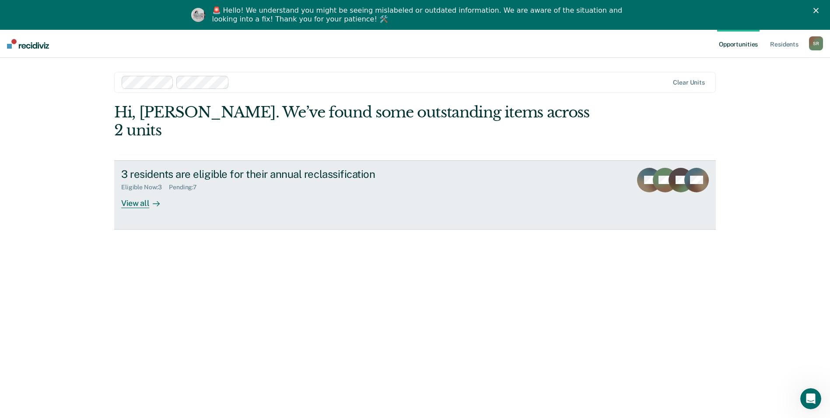
click at [143, 191] on div "View all" at bounding box center [145, 199] width 49 height 17
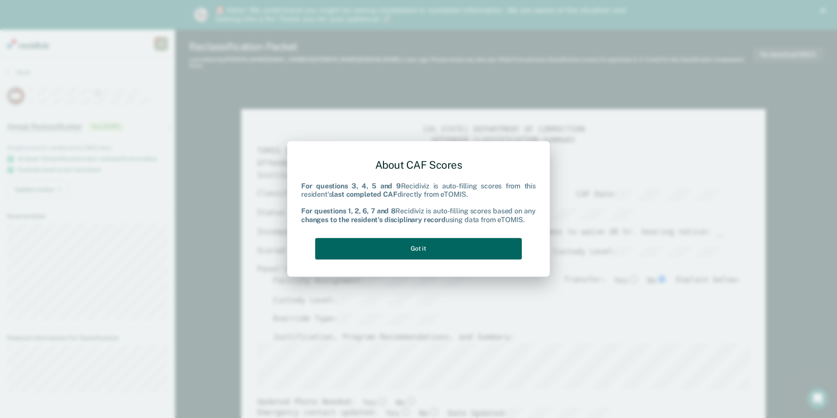
click at [394, 250] on button "Got it" at bounding box center [418, 248] width 207 height 21
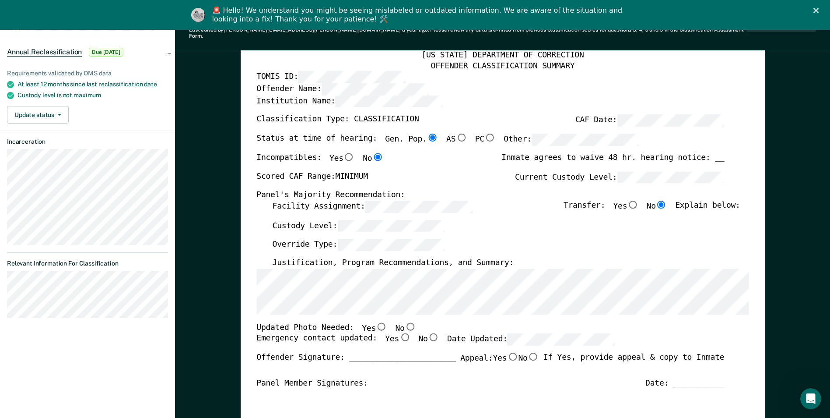
scroll to position [88, 0]
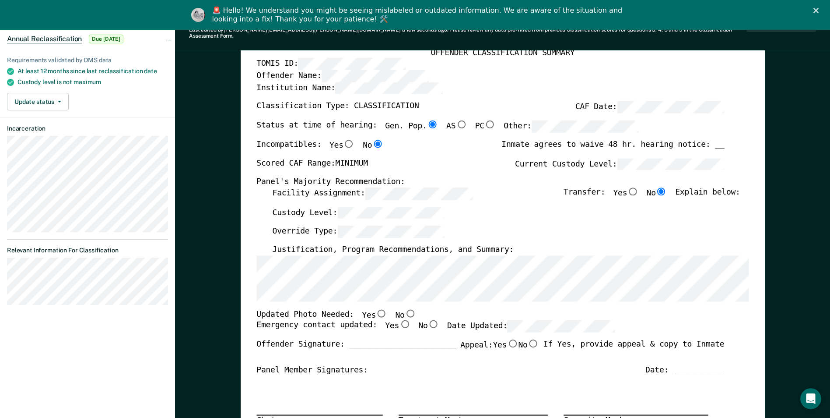
click at [535, 210] on div "Custody Level:" at bounding box center [506, 215] width 468 height 19
click at [553, 208] on div "Custody Level:" at bounding box center [506, 215] width 468 height 19
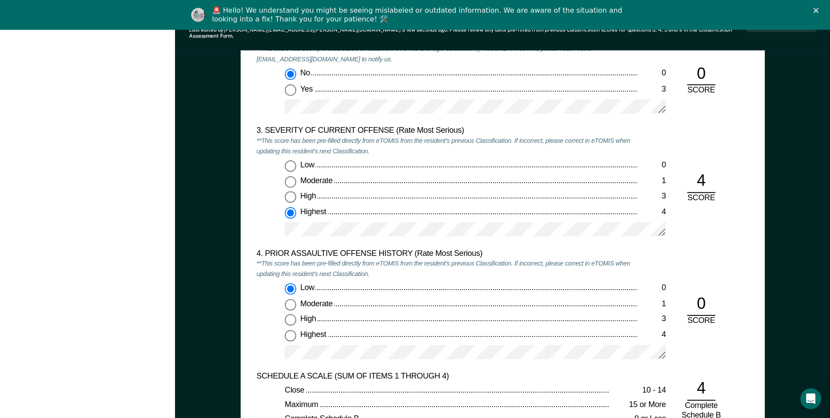
scroll to position [0, 0]
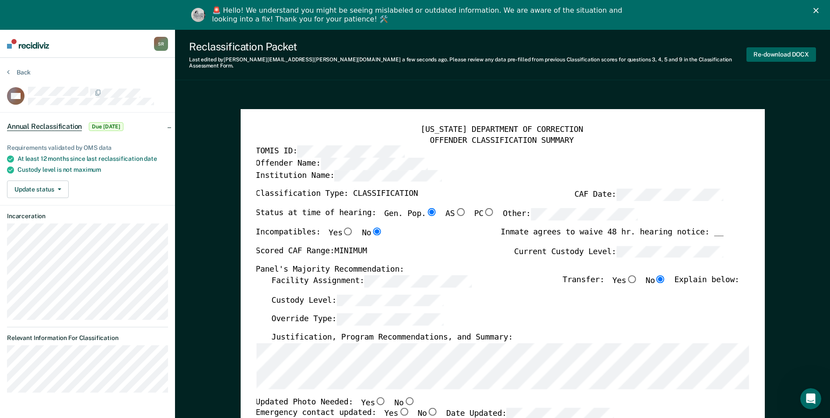
click at [777, 56] on button "Re-download DOCX" at bounding box center [782, 54] width 70 height 14
type textarea "x"
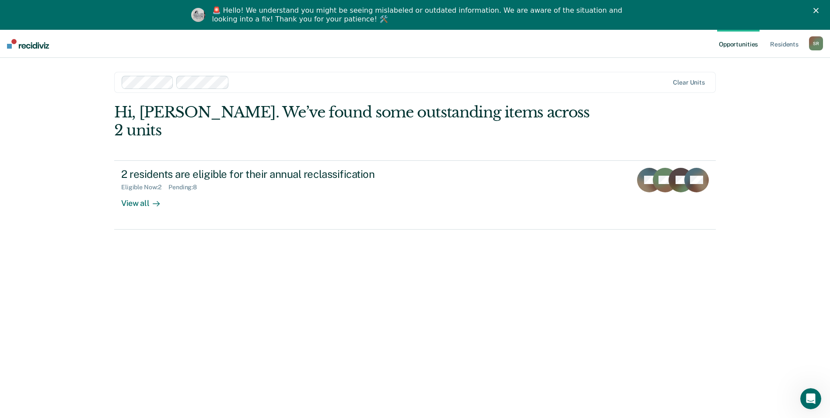
click at [634, 88] on div at bounding box center [396, 82] width 548 height 13
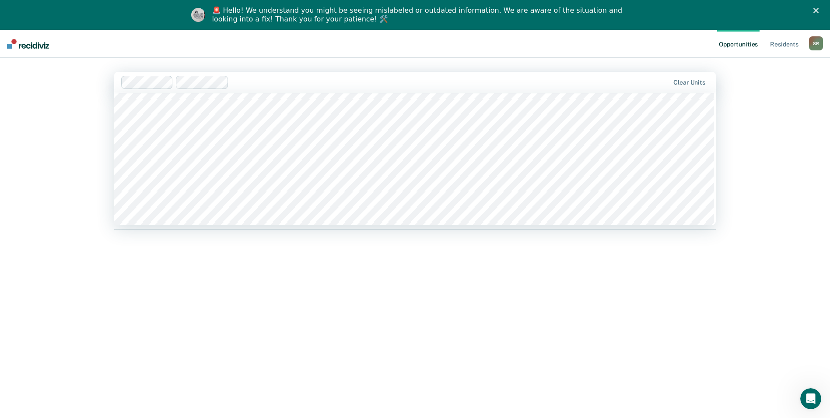
scroll to position [175, 0]
type input "tc"
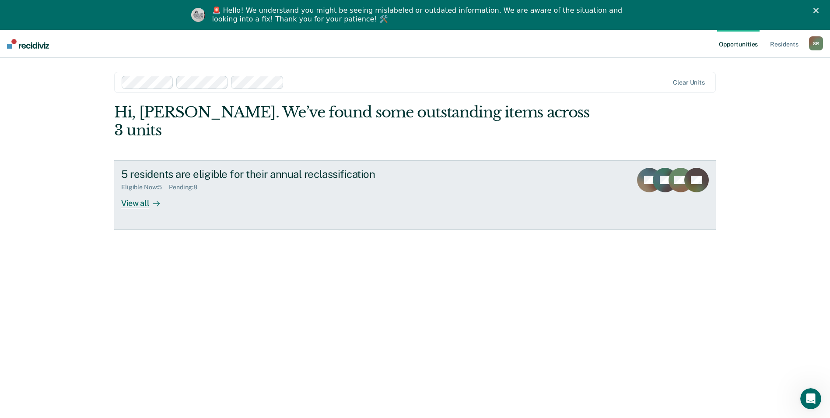
click at [135, 191] on div "View all" at bounding box center [145, 199] width 49 height 17
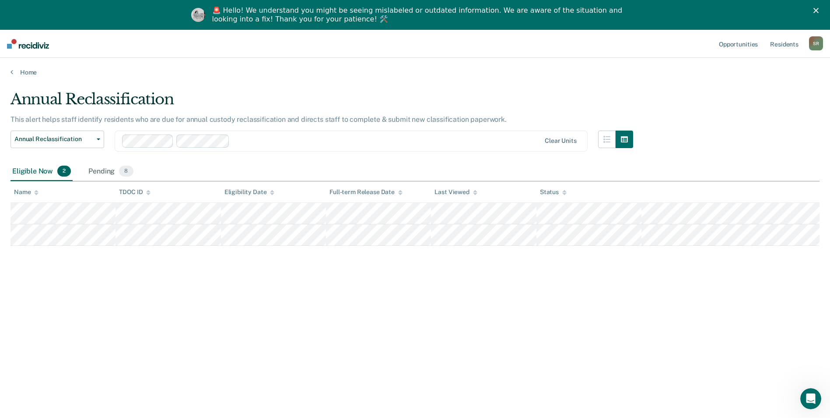
click at [256, 139] on div at bounding box center [387, 141] width 308 height 10
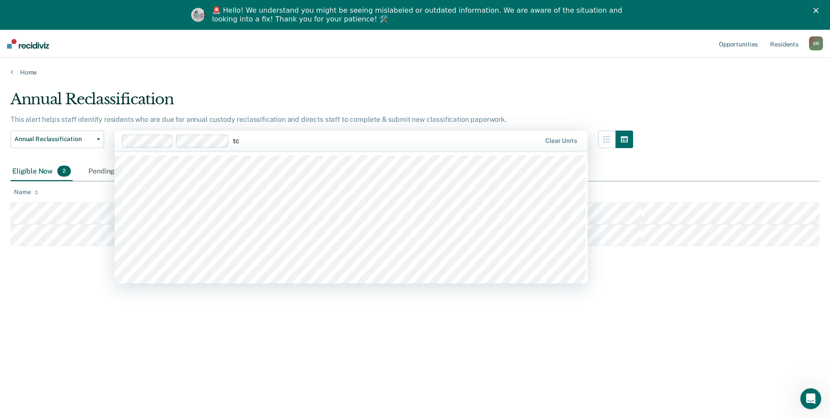
type input "tci"
